Goal: Task Accomplishment & Management: Manage account settings

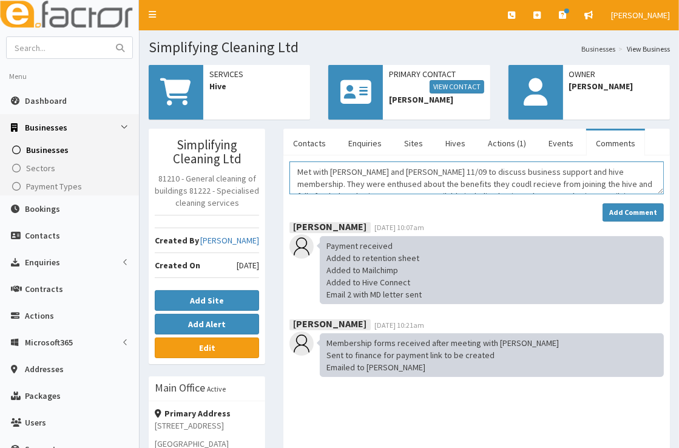
click at [427, 186] on textarea "Met with [PERSON_NAME] and [PERSON_NAME] 11/09 to discuss business support and …" at bounding box center [477, 178] width 375 height 33
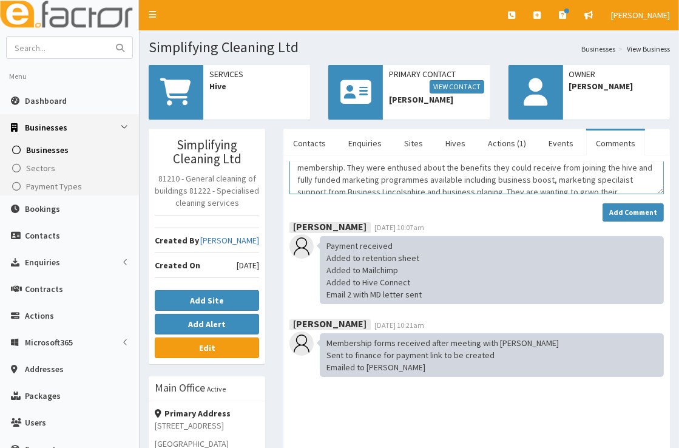
scroll to position [24, 0]
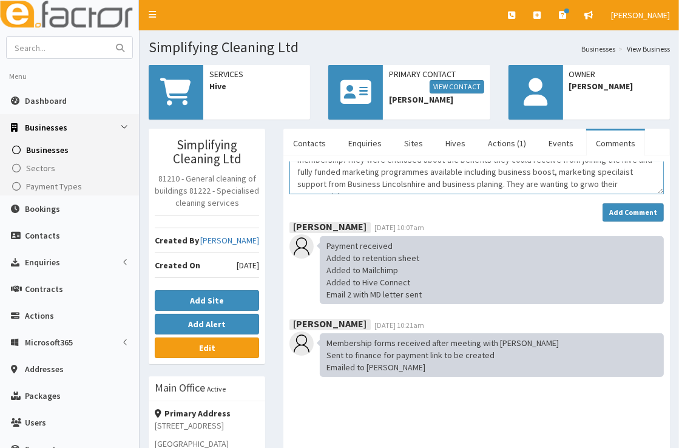
click at [591, 186] on textarea "Met with James and Kelly 11/09 to discuss business support and hive membership.…" at bounding box center [477, 178] width 375 height 33
drag, startPoint x: 585, startPoint y: 188, endPoint x: 294, endPoint y: 165, distance: 291.7
click at [294, 165] on textarea "Met with James and Kelly 11/09 to discuss business support and hive membership.…" at bounding box center [477, 178] width 375 height 33
click at [593, 174] on textarea "Met with James and Kelly 11/09 to discuss business support and hive membership.…" at bounding box center [477, 178] width 375 height 33
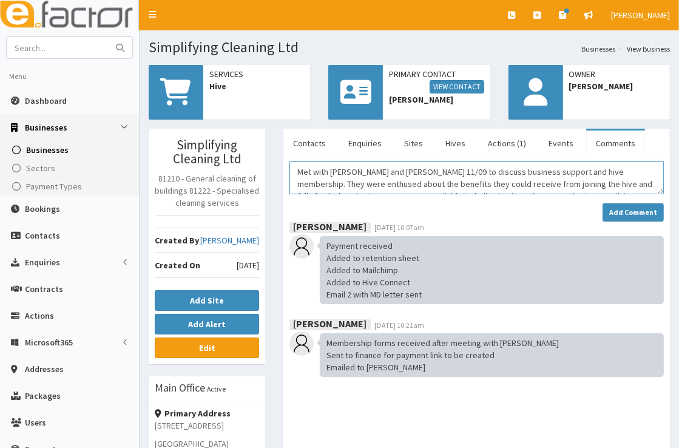
scroll to position [36, 0]
drag, startPoint x: 299, startPoint y: 169, endPoint x: 614, endPoint y: 196, distance: 315.6
click at [614, 196] on div "Met with James and Kelly 11/09 to discuss business support and hive membership.…" at bounding box center [477, 192] width 375 height 60
paste textarea "eting Summary – James & Kelly (11/09) I met with James and Kelly on 11th Septem…"
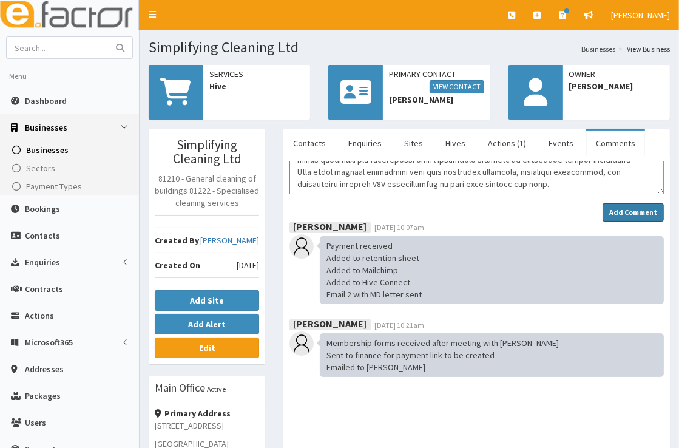
type textarea "Meeting Summary – James & Kelly (11/09) I met with James and Kelly on 11th Sept…"
click at [639, 213] on strong "Add Comment" at bounding box center [634, 212] width 48 height 9
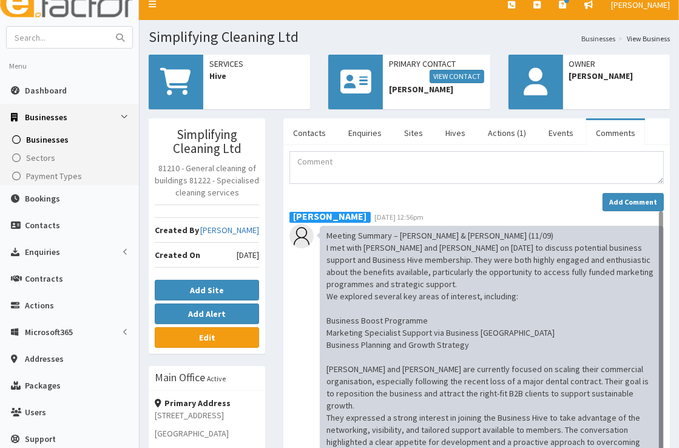
scroll to position [9, 0]
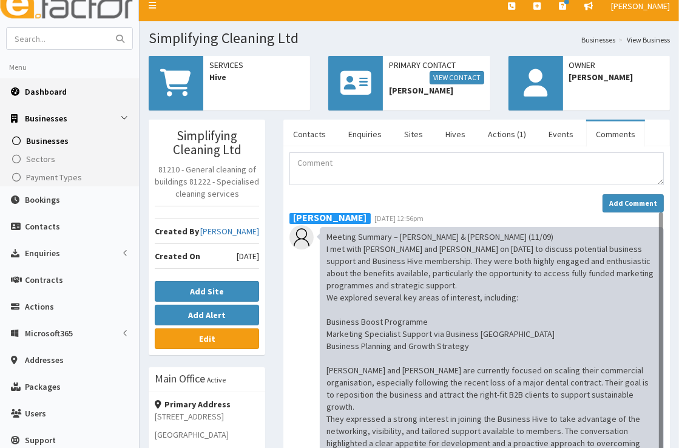
click at [58, 90] on span "Dashboard" at bounding box center [46, 91] width 42 height 11
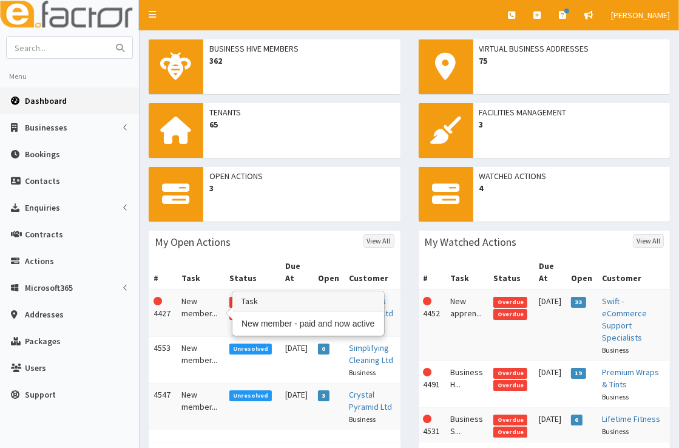
click at [196, 300] on td "New member..." at bounding box center [201, 313] width 48 height 47
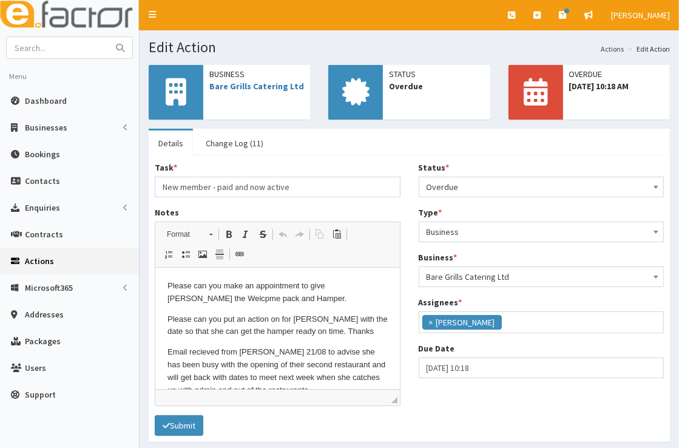
scroll to position [143, 0]
click at [494, 182] on span "Overdue" at bounding box center [542, 187] width 230 height 17
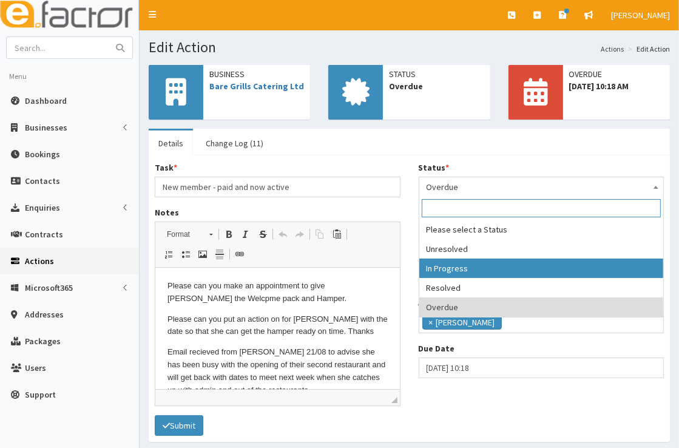
select select "2"
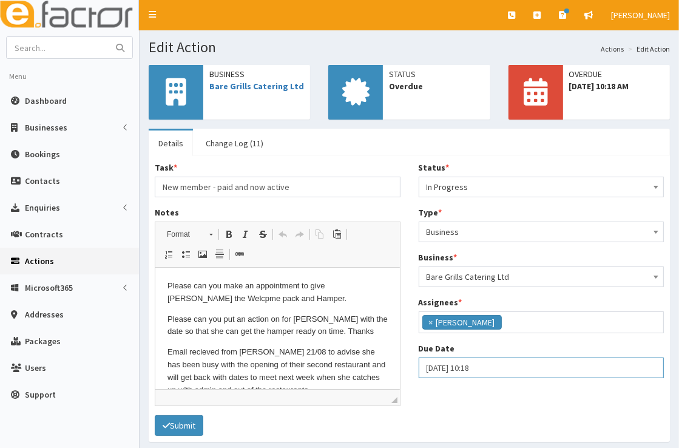
select select "10"
select select "18"
click at [454, 367] on input "[DATE] 10:18" at bounding box center [542, 368] width 246 height 21
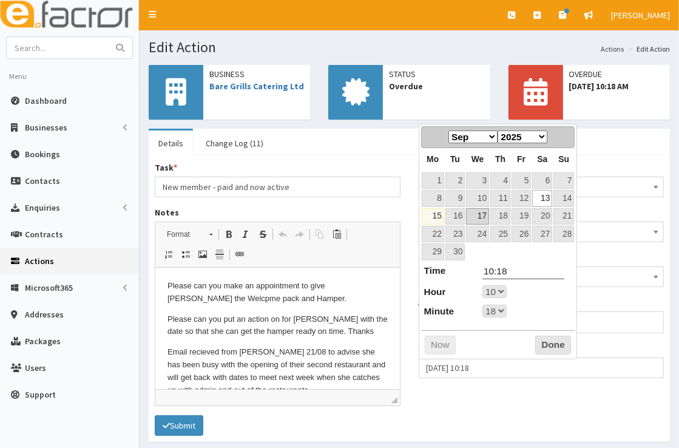
click at [478, 215] on link "17" at bounding box center [477, 216] width 23 height 16
select select "10"
select select "18"
type input "[DATE] 10:18"
click at [551, 342] on button "Done" at bounding box center [554, 345] width 36 height 19
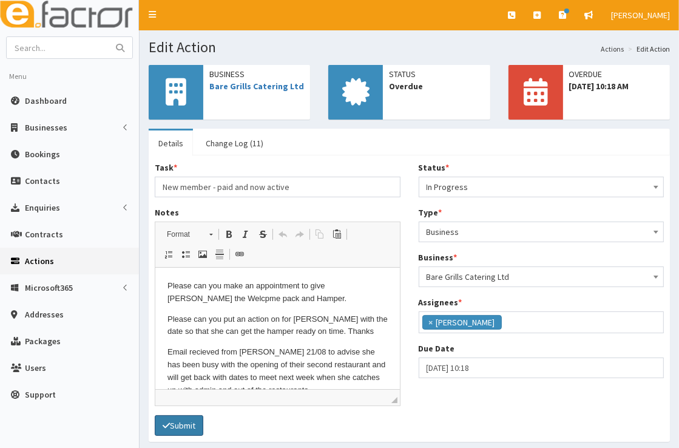
click at [194, 426] on button "Submit" at bounding box center [179, 425] width 49 height 21
